Goal: Information Seeking & Learning: Learn about a topic

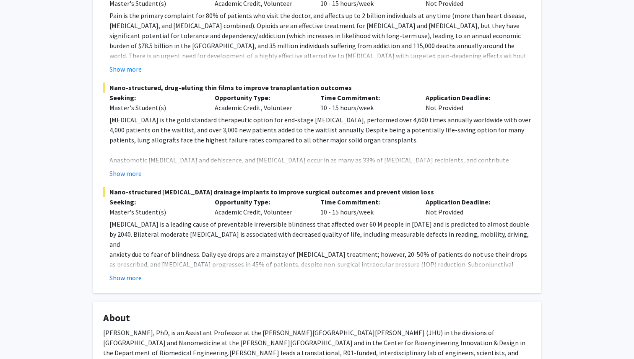
scroll to position [201, 0]
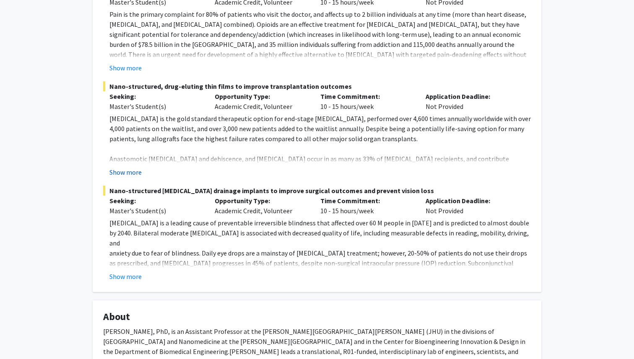
click at [126, 170] on button "Show more" at bounding box center [125, 172] width 32 height 10
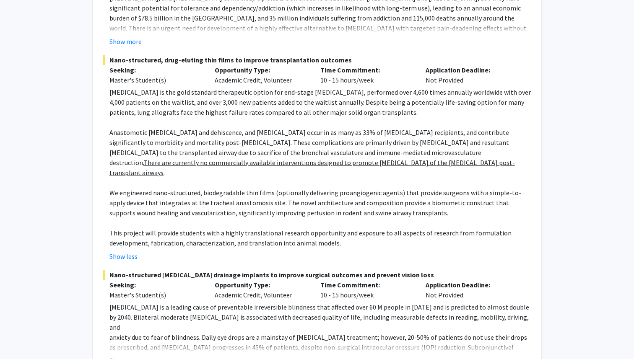
scroll to position [229, 0]
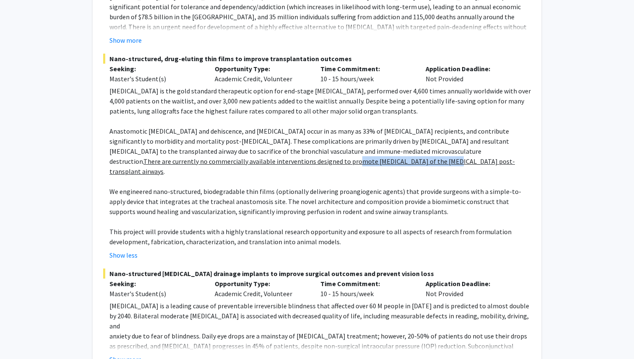
drag, startPoint x: 220, startPoint y: 164, endPoint x: 302, endPoint y: 166, distance: 81.8
click at [302, 166] on p "Anastomotic stenosis and dehiscence, and bronchial infection occur in as many a…" at bounding box center [319, 151] width 421 height 50
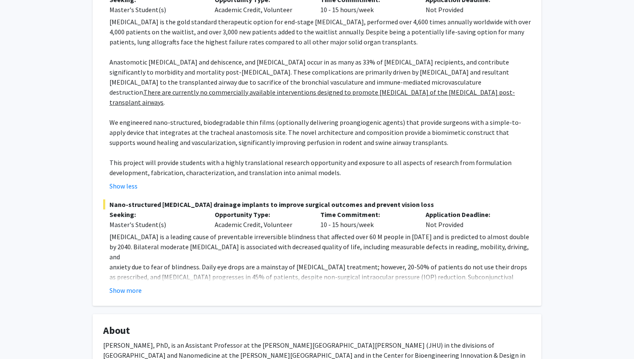
scroll to position [308, 0]
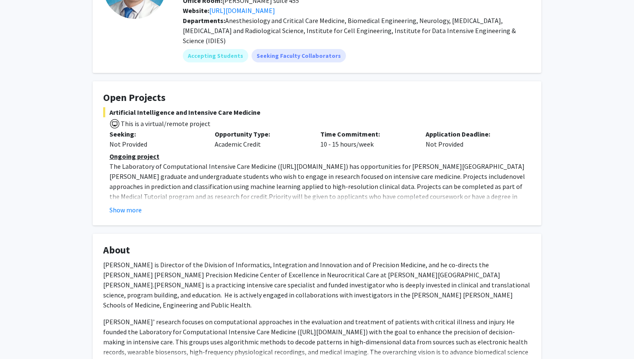
scroll to position [101, 0]
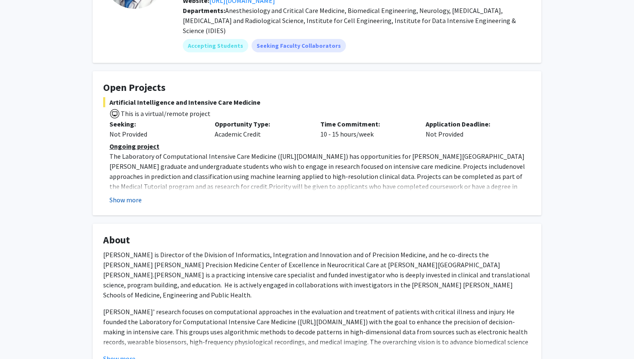
click at [119, 195] on button "Show more" at bounding box center [125, 200] width 32 height 10
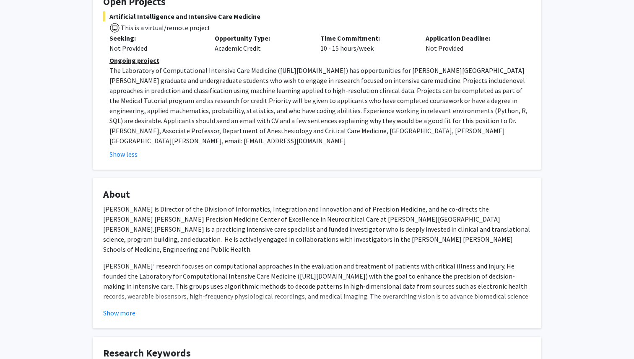
scroll to position [196, 0]
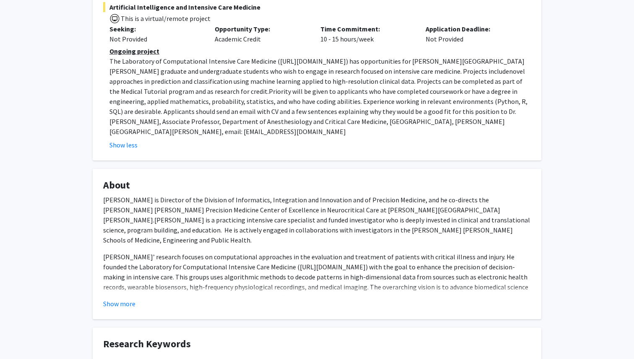
click at [78, 13] on div "[PERSON_NAME] Bookmark Compose Request Titles: Associate Professor Degrees: [GE…" at bounding box center [317, 347] width 634 height 1027
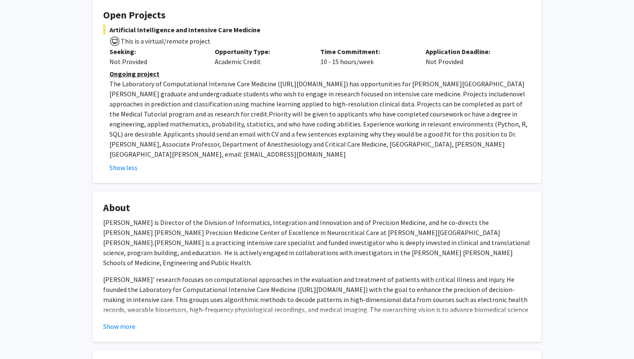
scroll to position [174, 0]
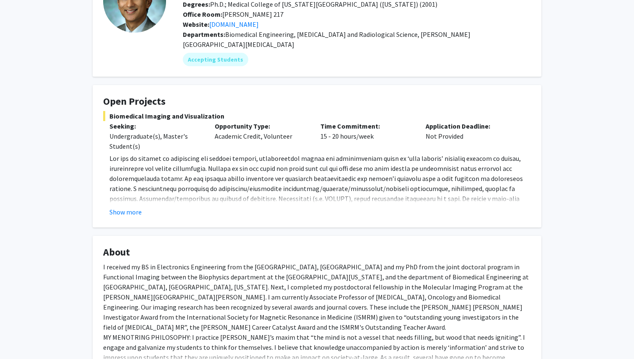
scroll to position [93, 0]
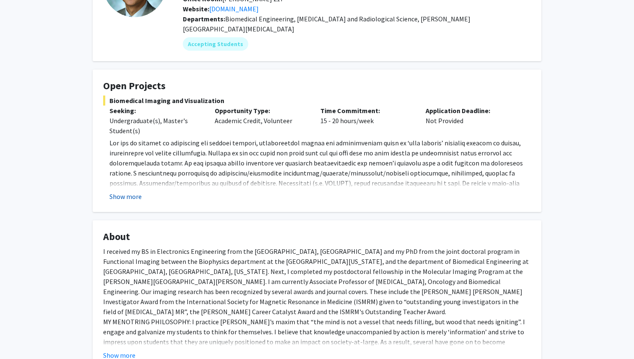
click at [121, 192] on button "Show more" at bounding box center [125, 197] width 32 height 10
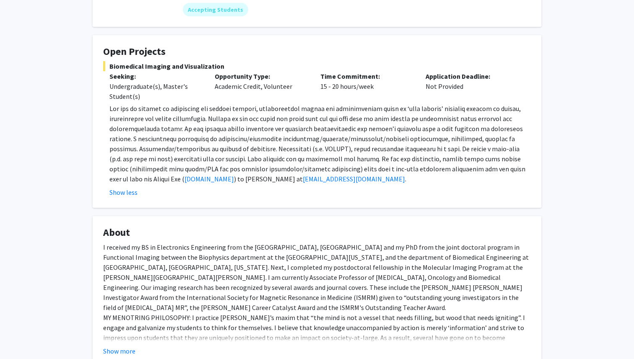
scroll to position [128, 0]
